Goal: Use online tool/utility: Utilize a website feature to perform a specific function

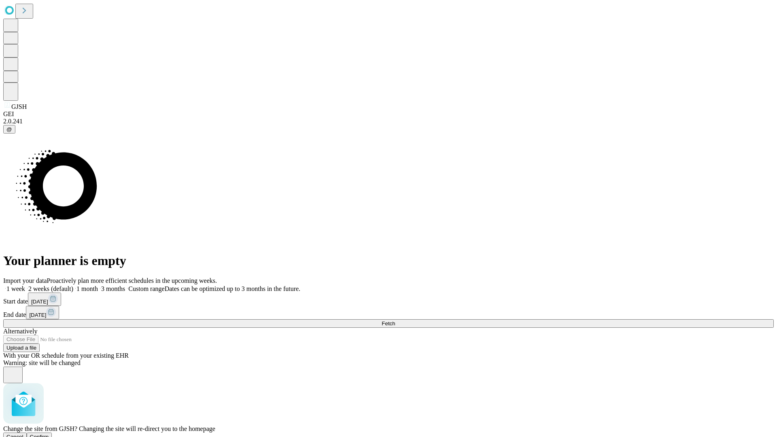
click at [49, 434] on span "Confirm" at bounding box center [39, 437] width 19 height 6
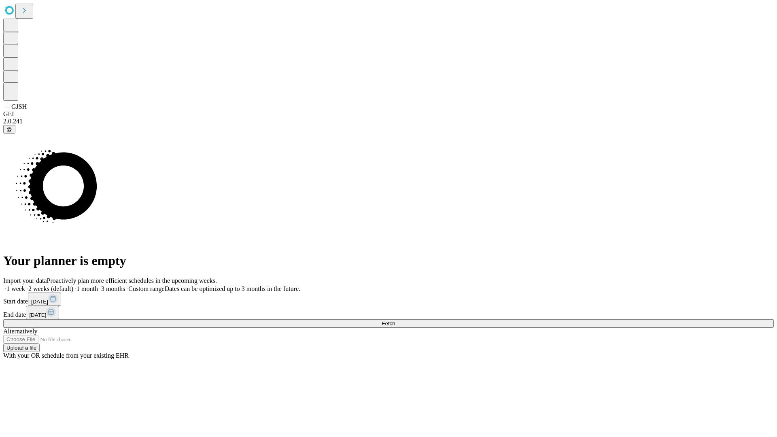
click at [25, 285] on label "1 week" at bounding box center [14, 288] width 22 height 7
click at [395, 320] on span "Fetch" at bounding box center [388, 323] width 13 height 6
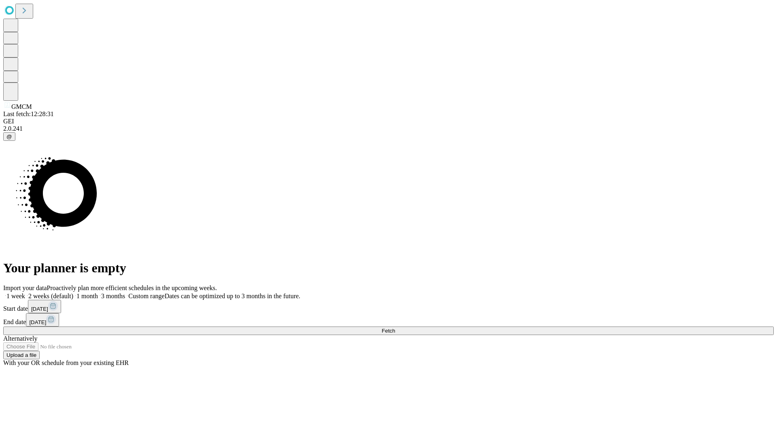
click at [395, 328] on span "Fetch" at bounding box center [388, 331] width 13 height 6
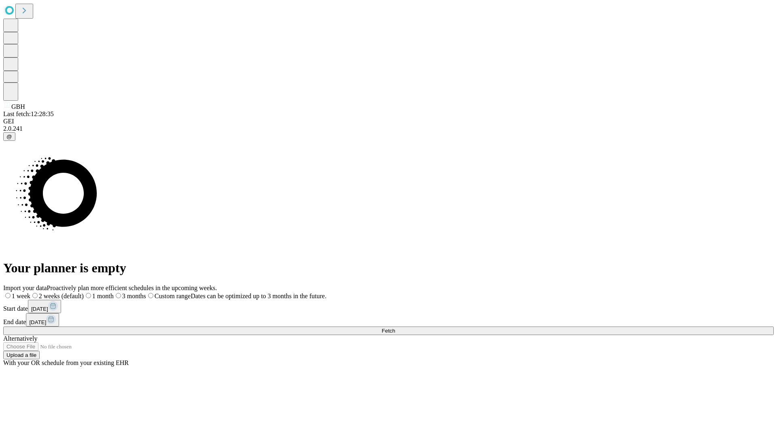
click at [30, 293] on label "1 week" at bounding box center [16, 296] width 27 height 7
click at [395, 328] on span "Fetch" at bounding box center [388, 331] width 13 height 6
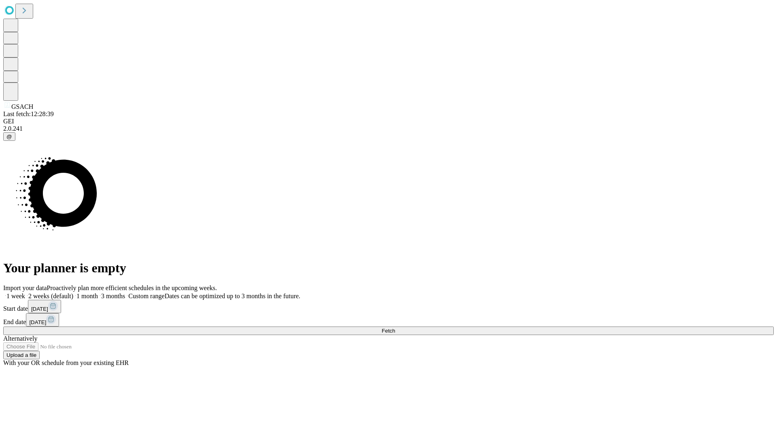
click at [25, 293] on label "1 week" at bounding box center [14, 296] width 22 height 7
click at [395, 328] on span "Fetch" at bounding box center [388, 331] width 13 height 6
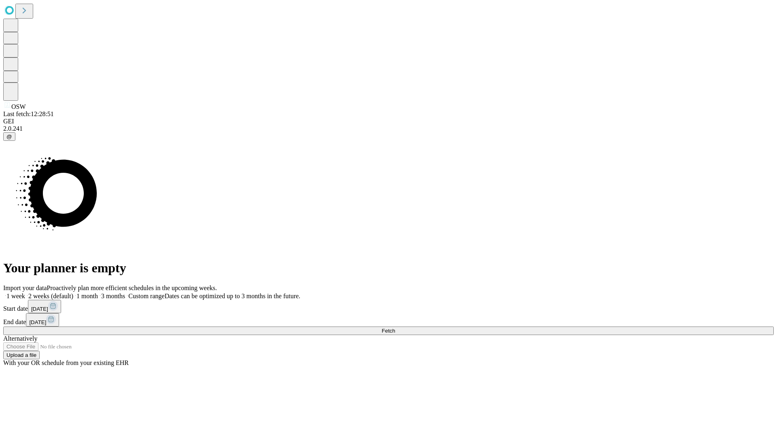
click at [25, 293] on label "1 week" at bounding box center [14, 296] width 22 height 7
click at [395, 328] on span "Fetch" at bounding box center [388, 331] width 13 height 6
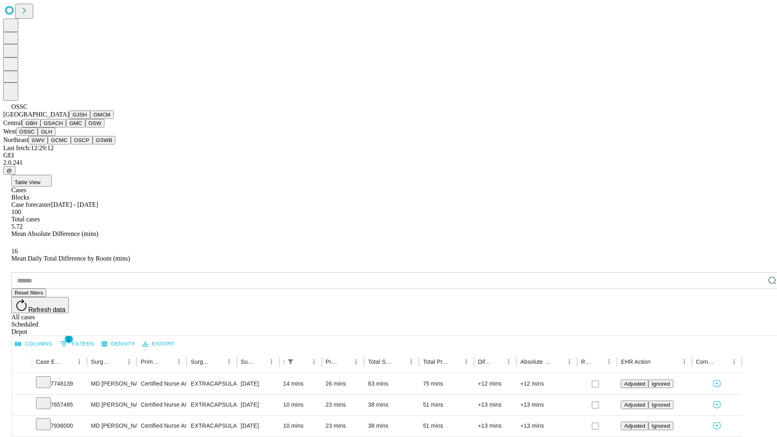
click at [55, 136] on button "GLH" at bounding box center [46, 131] width 17 height 8
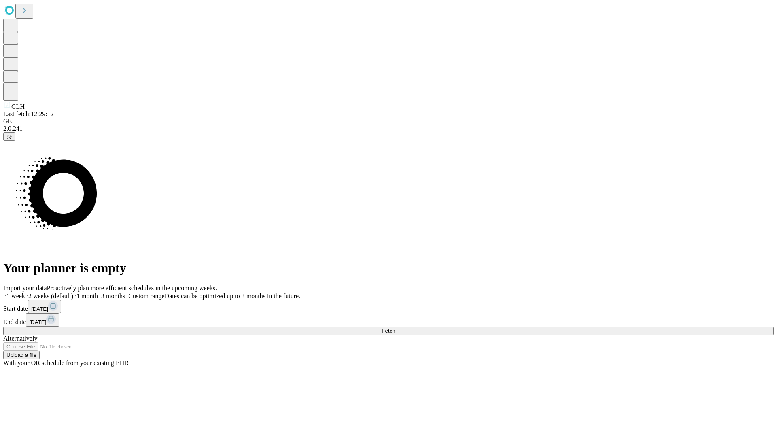
click at [25, 293] on label "1 week" at bounding box center [14, 296] width 22 height 7
click at [395, 328] on span "Fetch" at bounding box center [388, 331] width 13 height 6
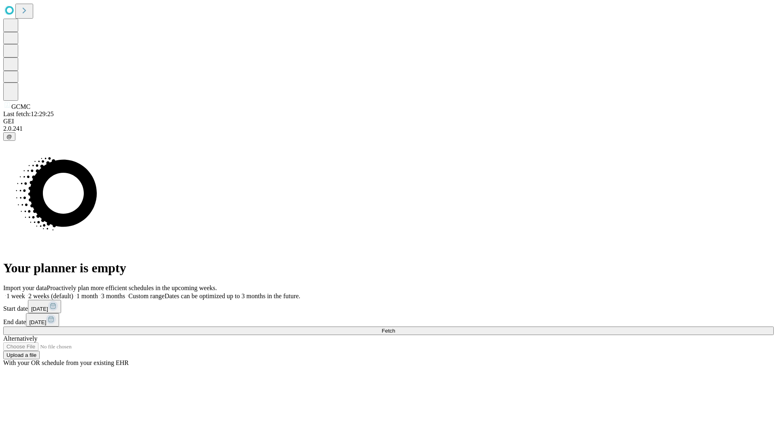
click at [25, 293] on label "1 week" at bounding box center [14, 296] width 22 height 7
click at [395, 328] on span "Fetch" at bounding box center [388, 331] width 13 height 6
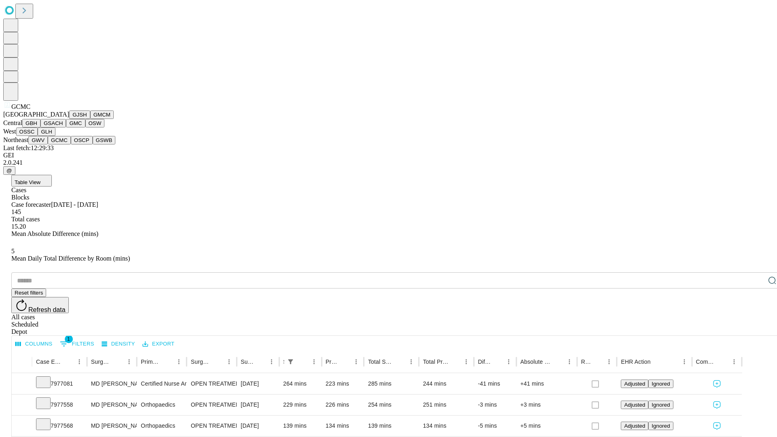
click at [71, 144] on button "OSCP" at bounding box center [82, 140] width 22 height 8
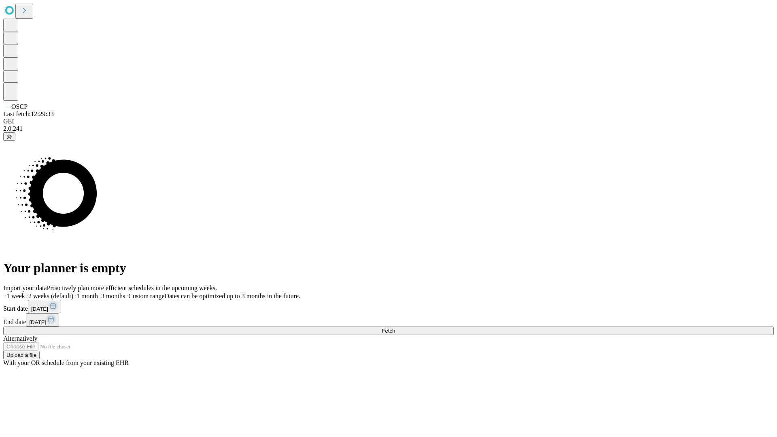
click at [395, 328] on span "Fetch" at bounding box center [388, 331] width 13 height 6
